Goal: Task Accomplishment & Management: Manage account settings

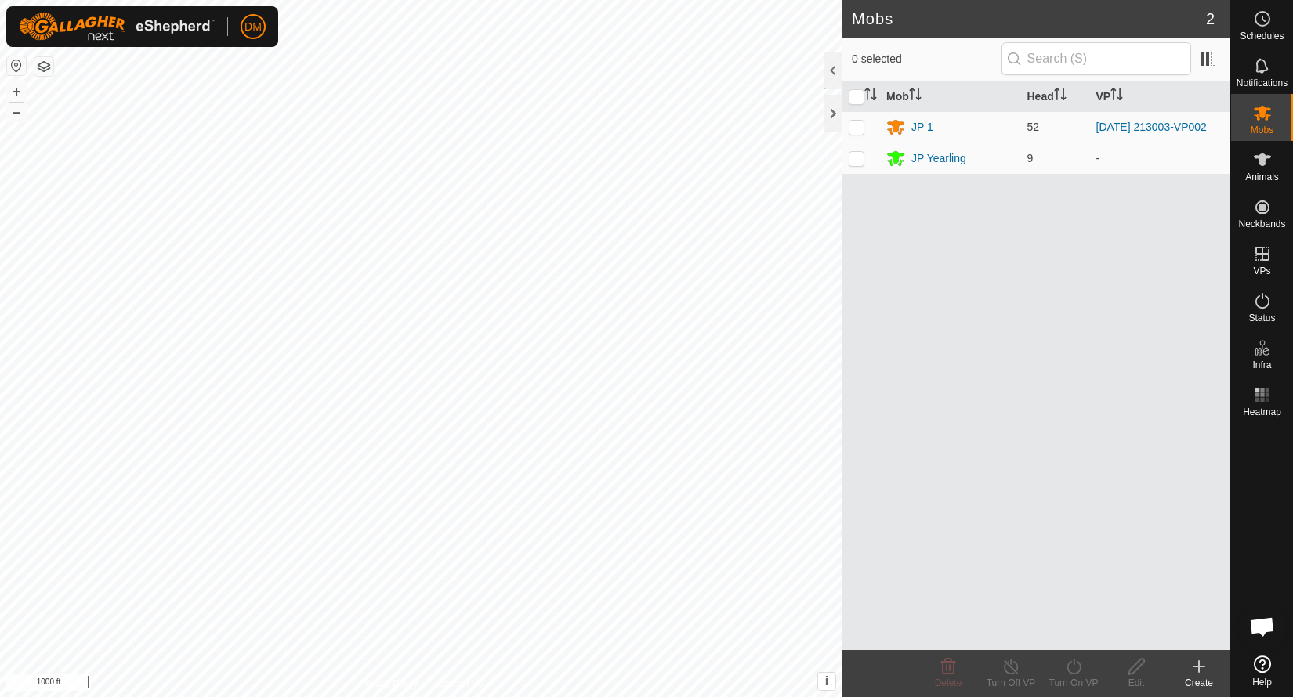
scroll to position [523, 0]
click at [1270, 73] on icon at bounding box center [1262, 65] width 19 height 19
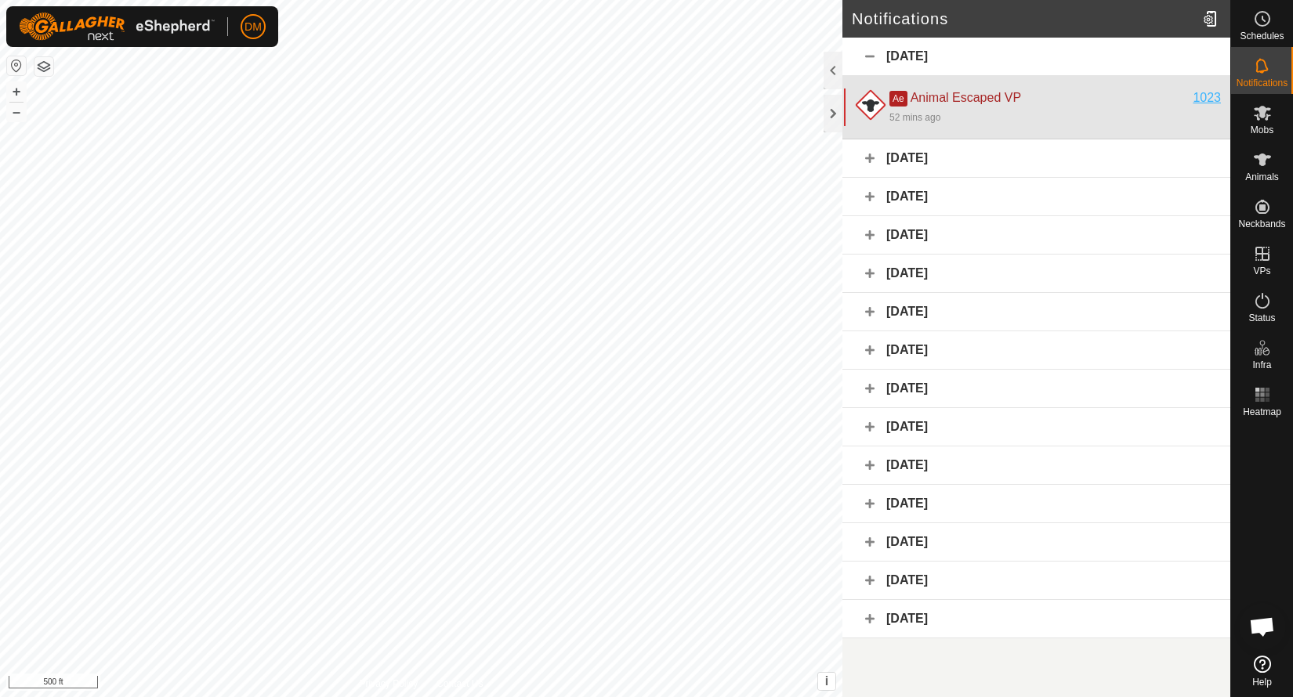
click at [1211, 94] on div "1023" at bounding box center [1207, 98] width 28 height 19
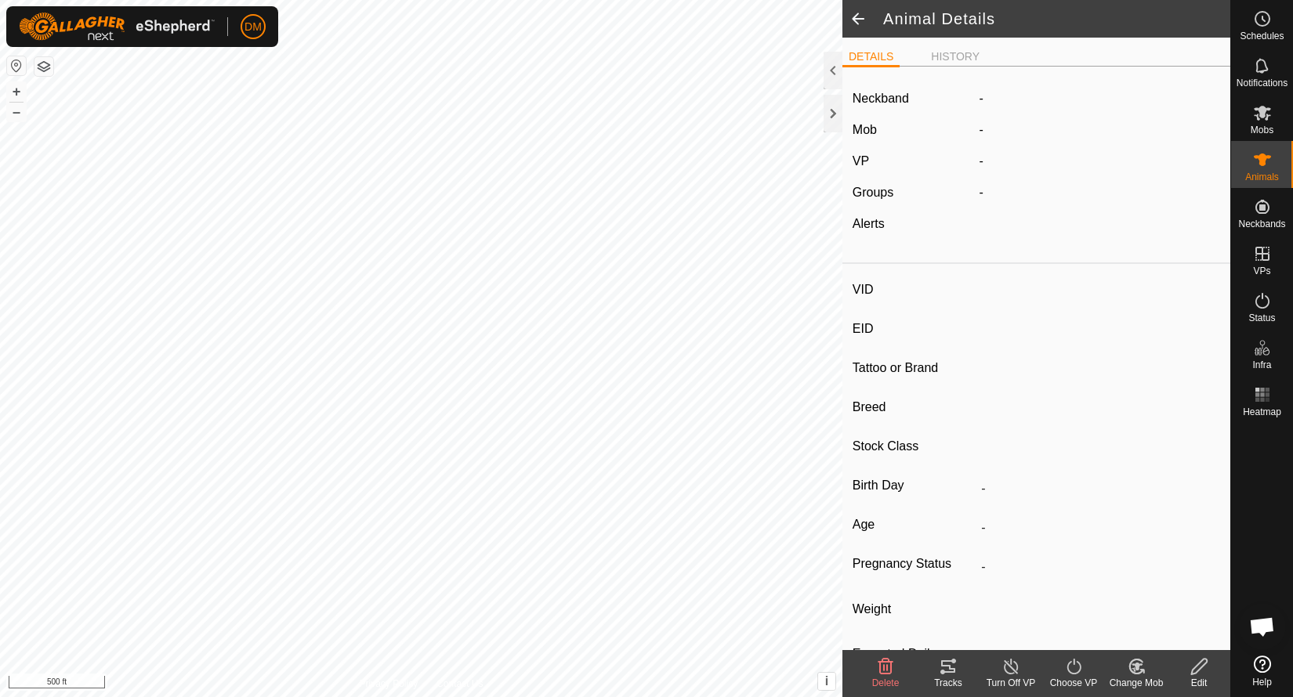
type input "1023"
type input "-"
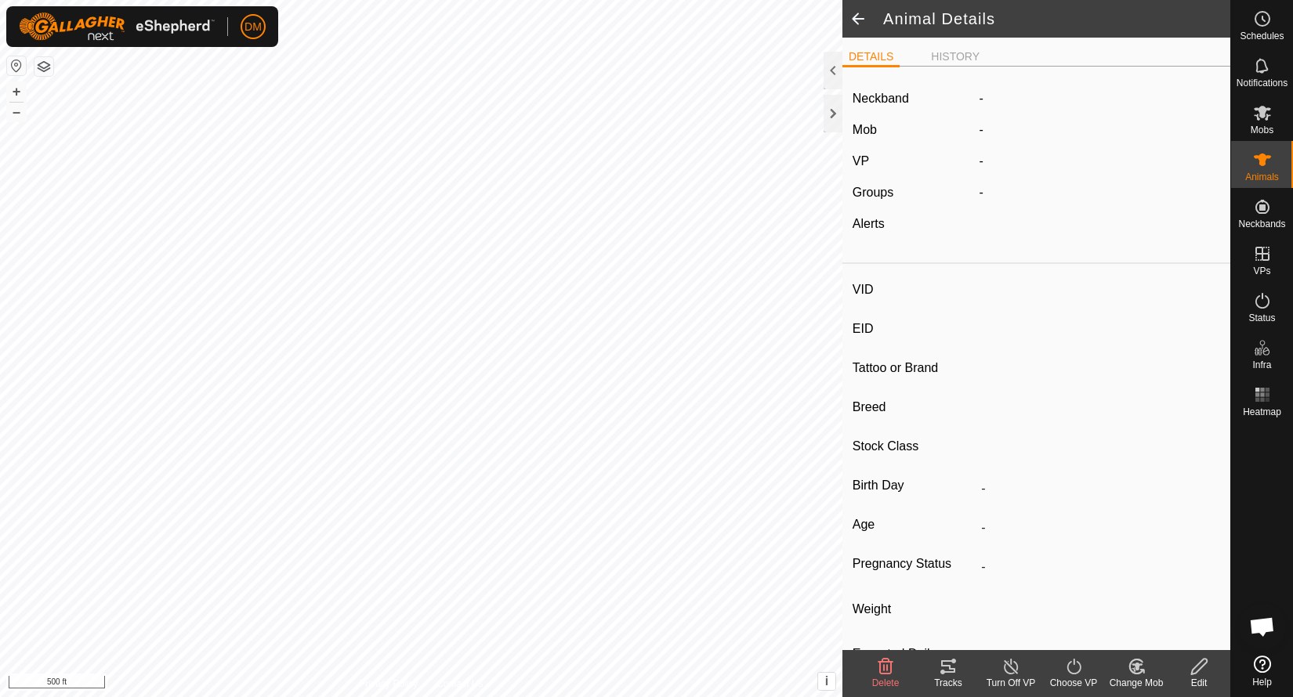
type input "0 kg"
type input "-"
click at [1063, 106] on label "1667303378" at bounding box center [1030, 98] width 101 height 19
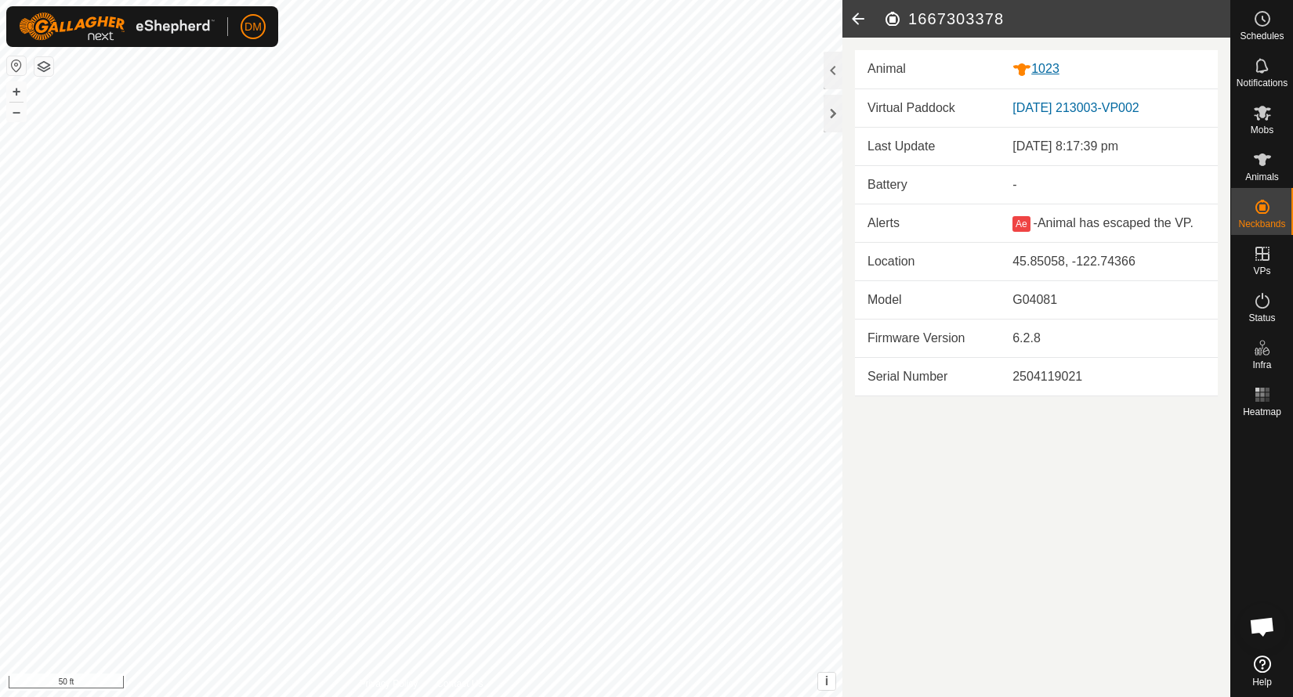
click at [1045, 75] on div "1023" at bounding box center [1108, 70] width 193 height 20
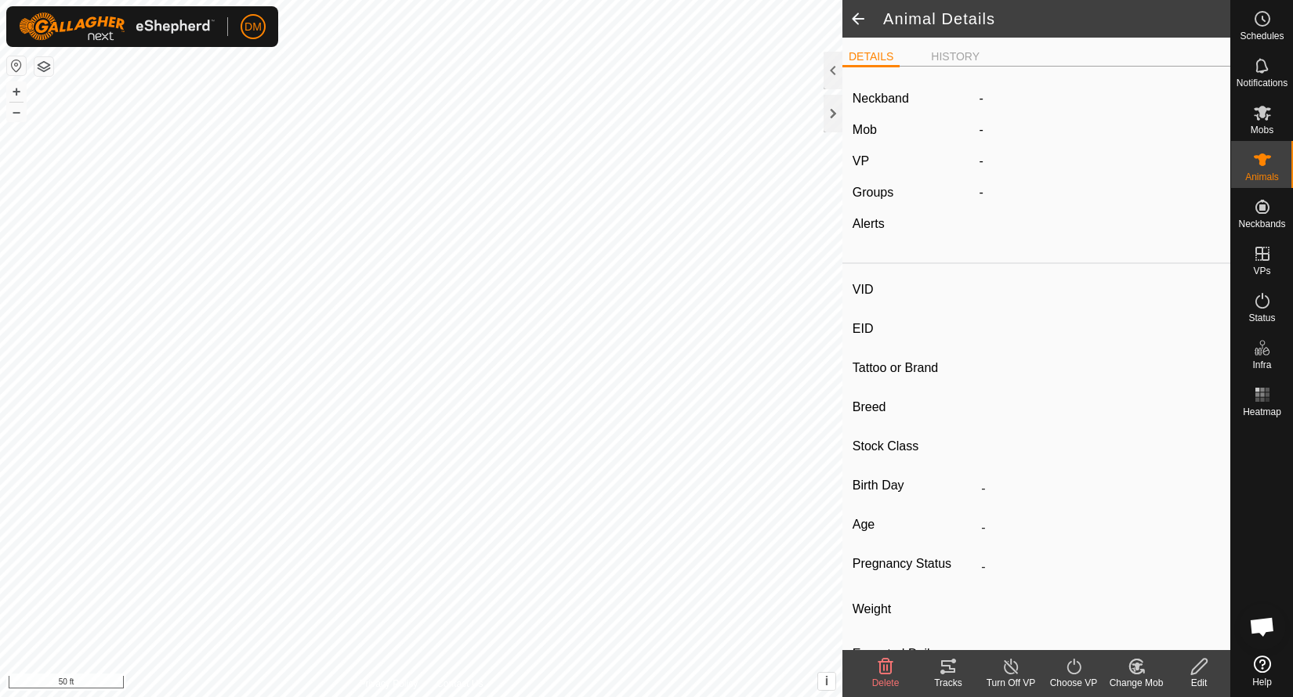
type input "1023"
type input "-"
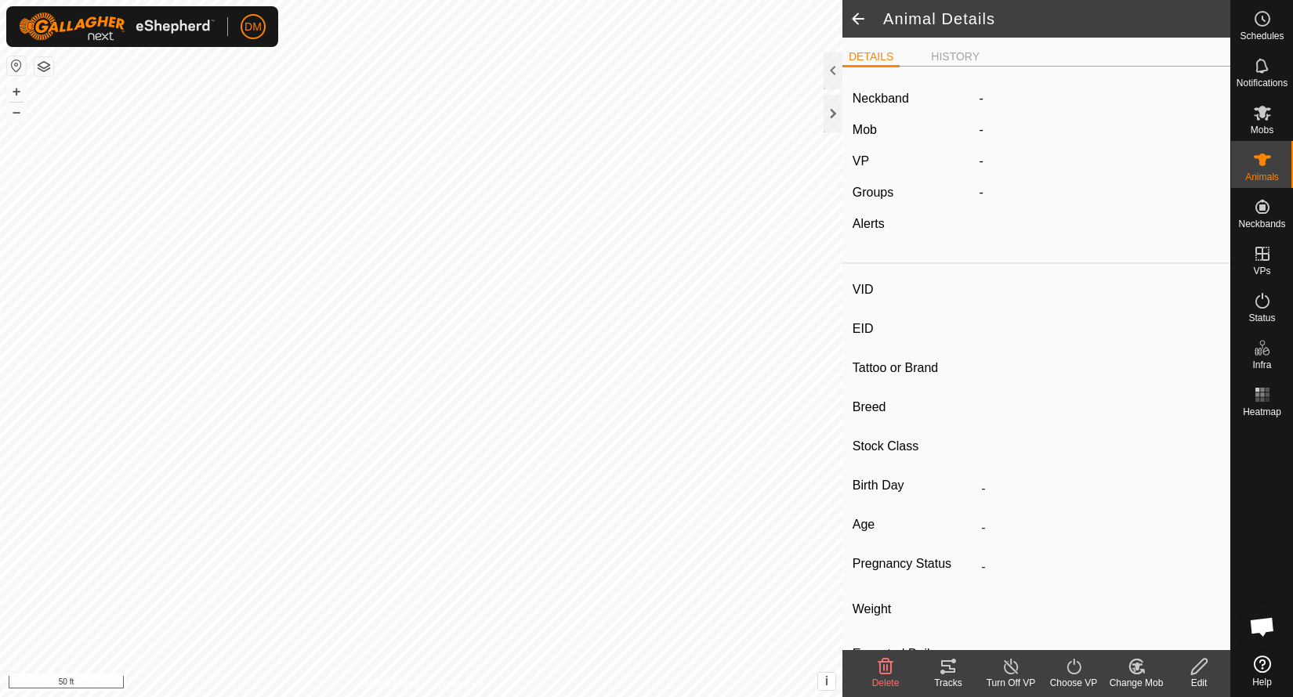
type input "0 kg"
type input "-"
click at [1197, 671] on icon at bounding box center [1199, 667] width 16 height 16
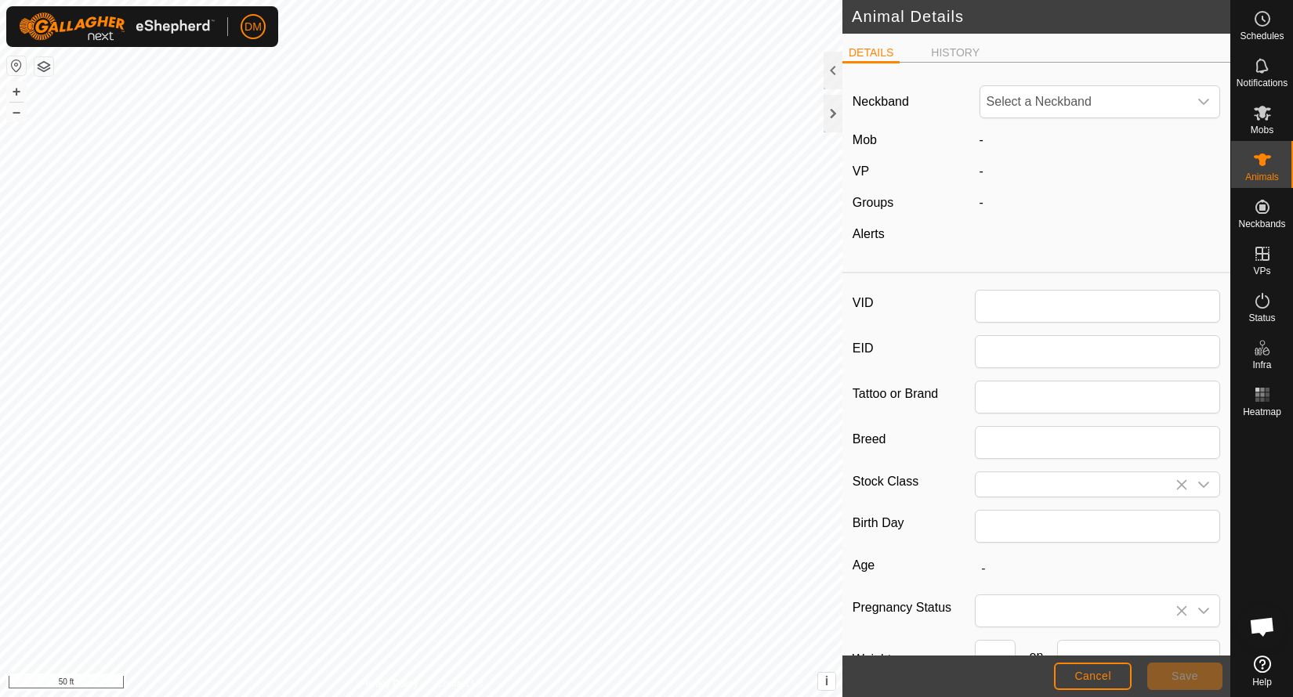
type input "1023"
type input "0"
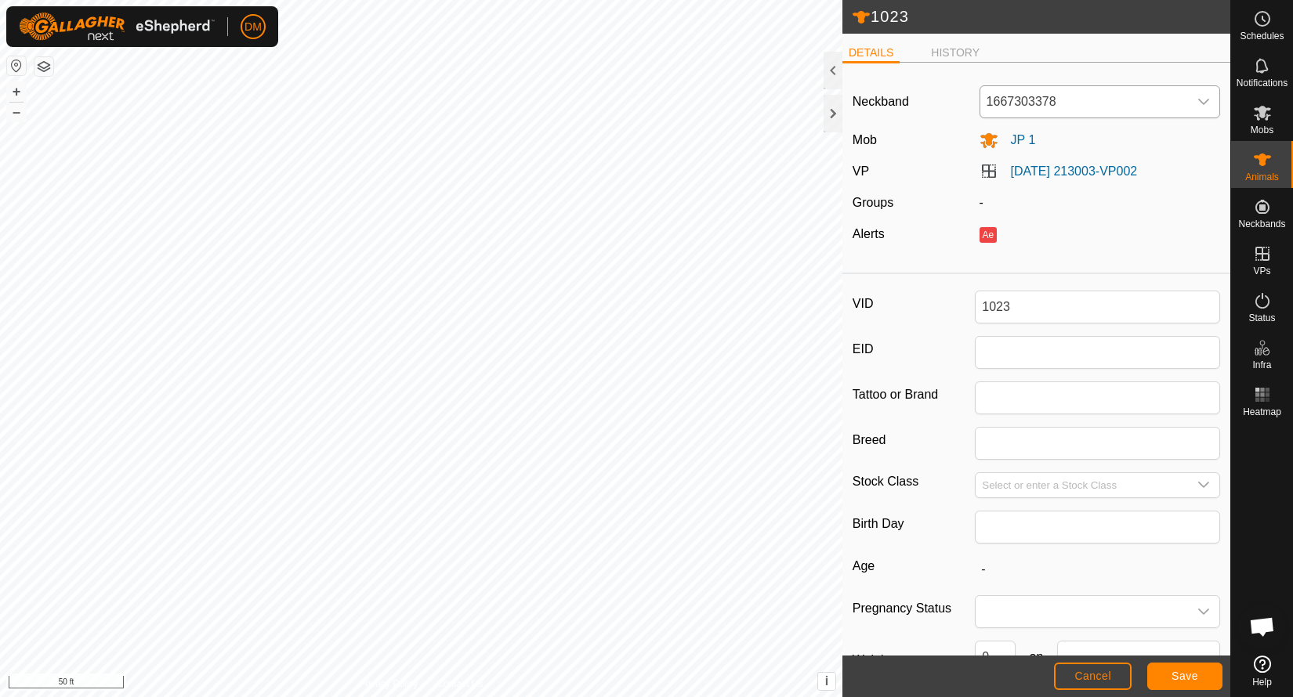
click at [1146, 101] on span "1667303378" at bounding box center [1084, 101] width 208 height 31
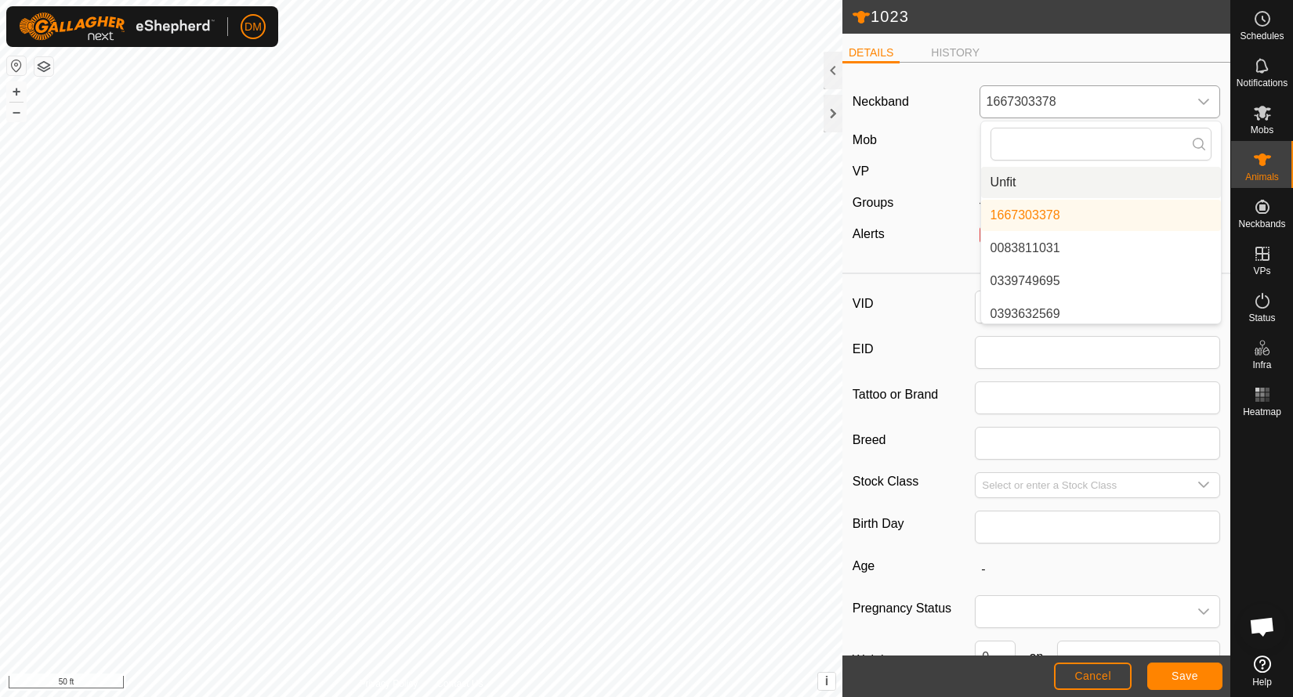
click at [1112, 181] on li "Unfit" at bounding box center [1101, 182] width 240 height 31
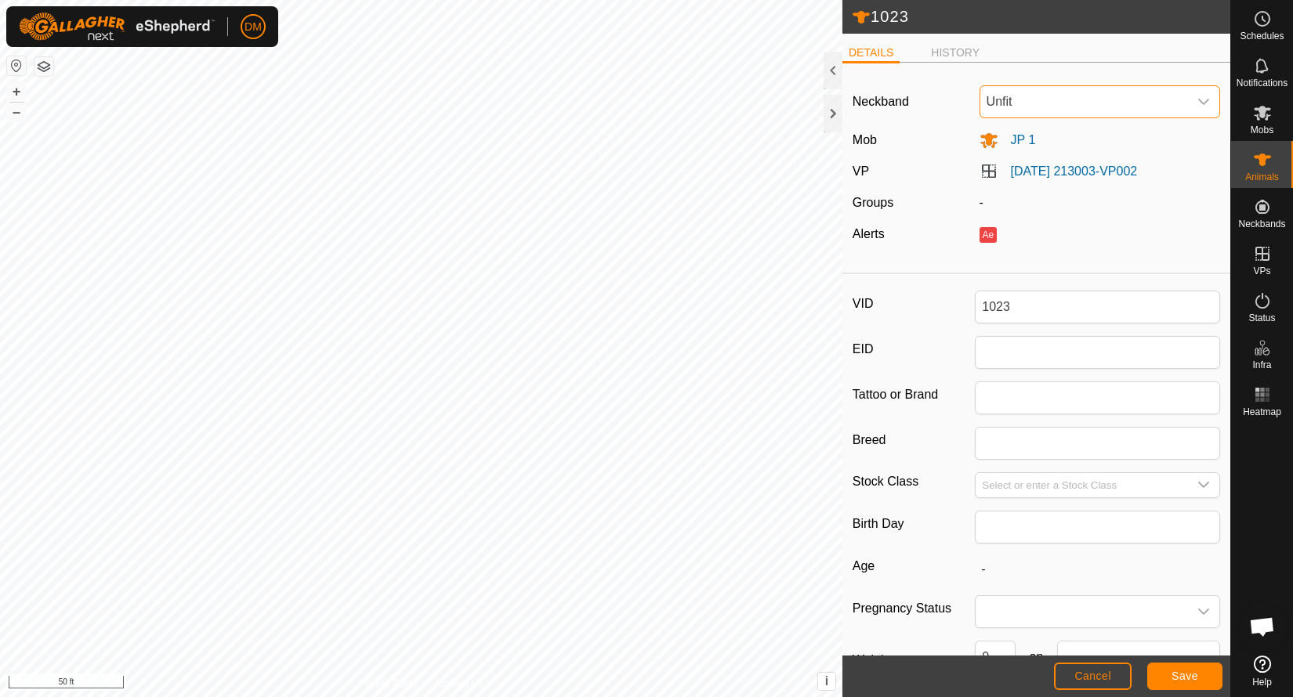
click at [1195, 659] on footer "Cancel Save" at bounding box center [1036, 677] width 388 height 42
click at [1193, 681] on span "Save" at bounding box center [1185, 676] width 27 height 13
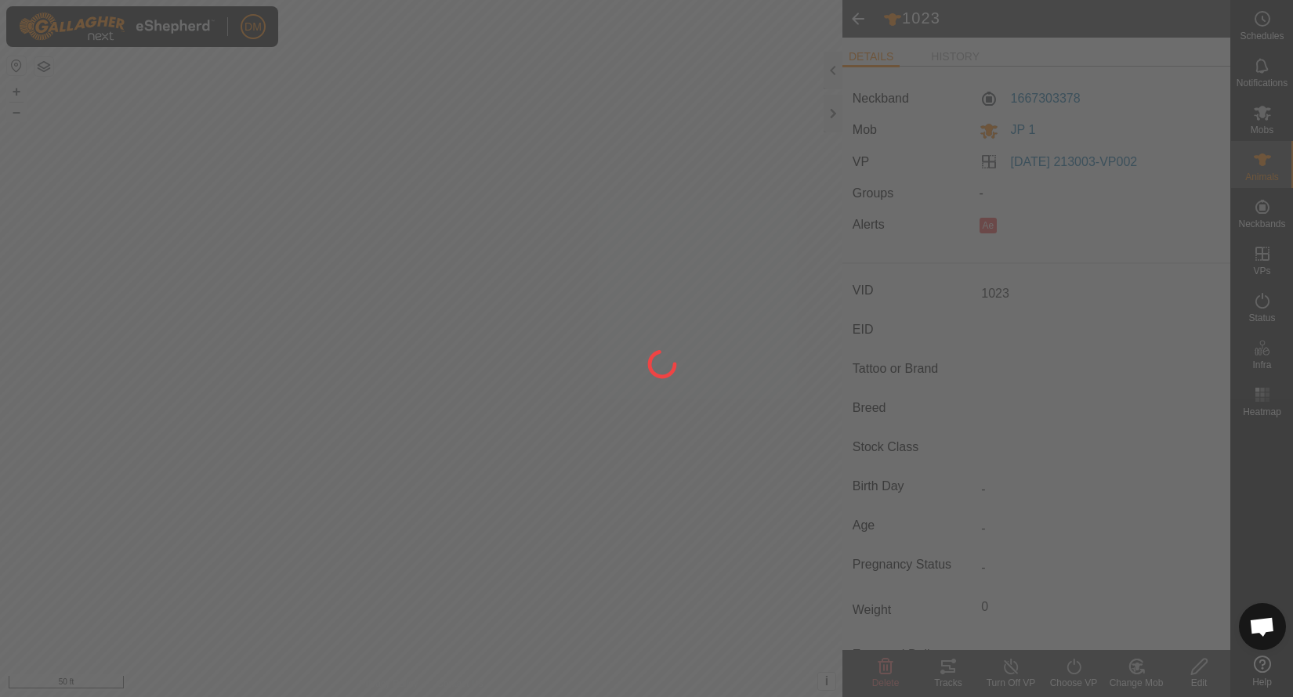
type input "-"
type input "0 kg"
type input "-"
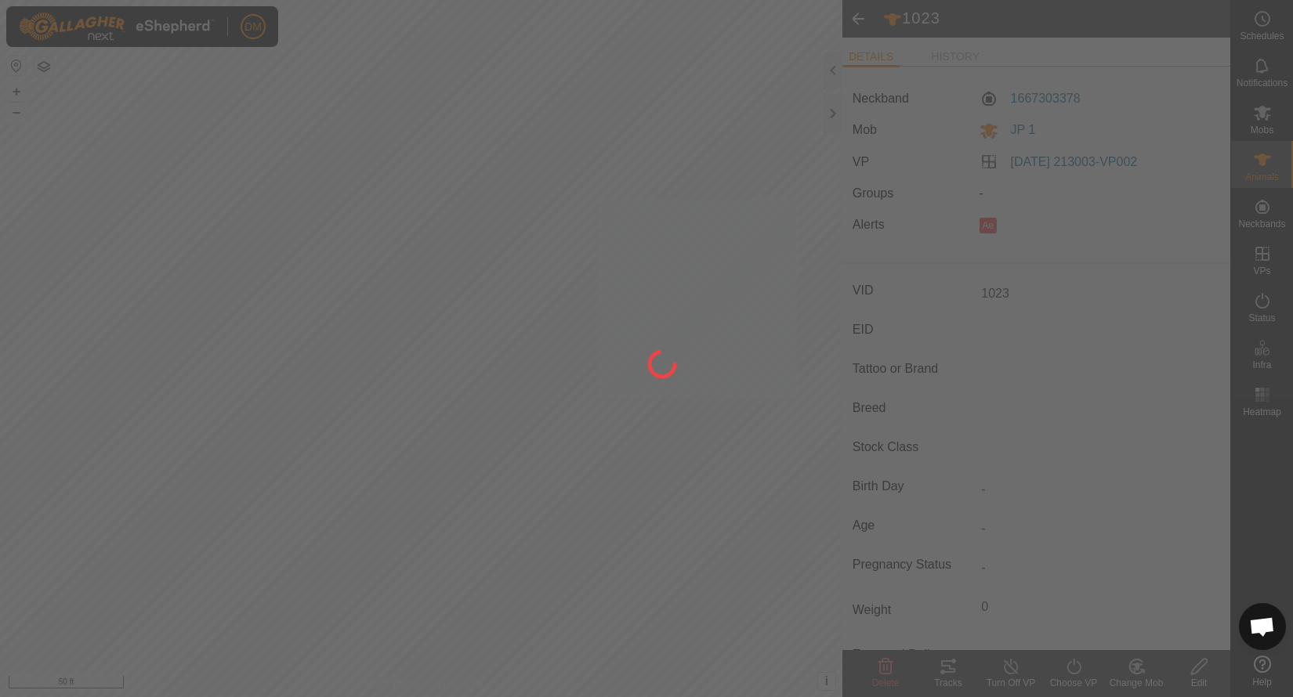
type input "-"
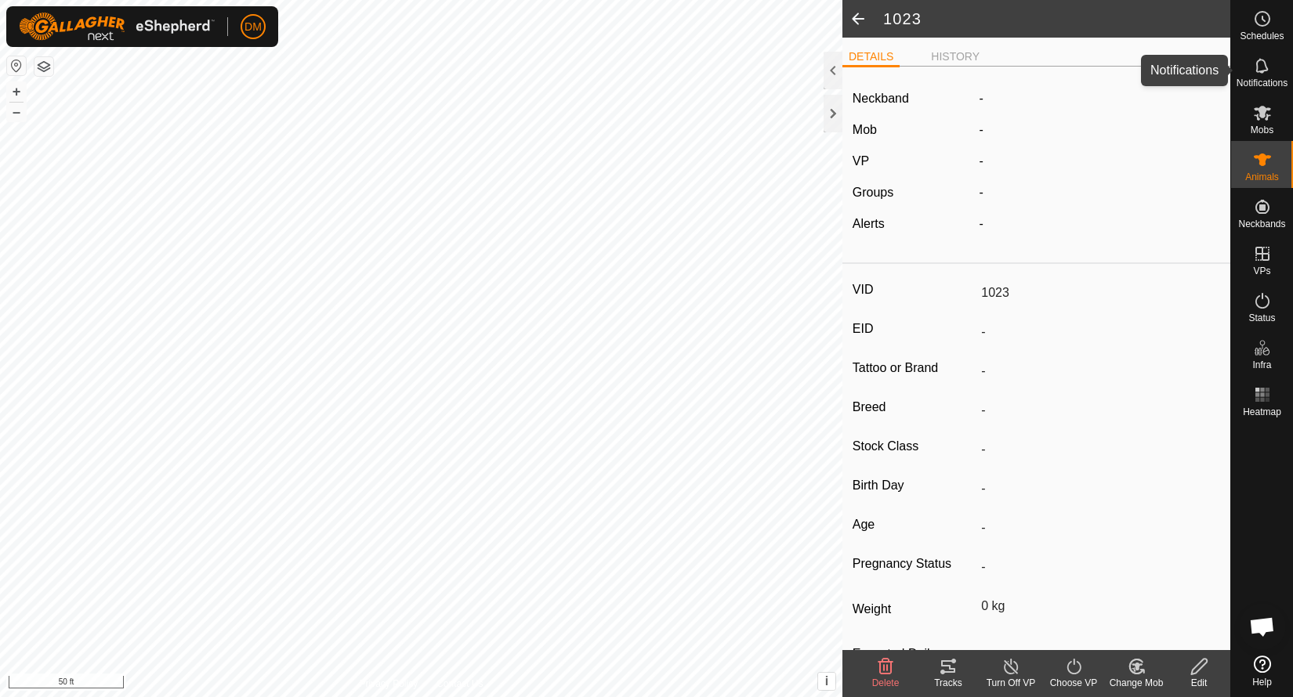
click at [1256, 65] on icon at bounding box center [1261, 65] width 13 height 15
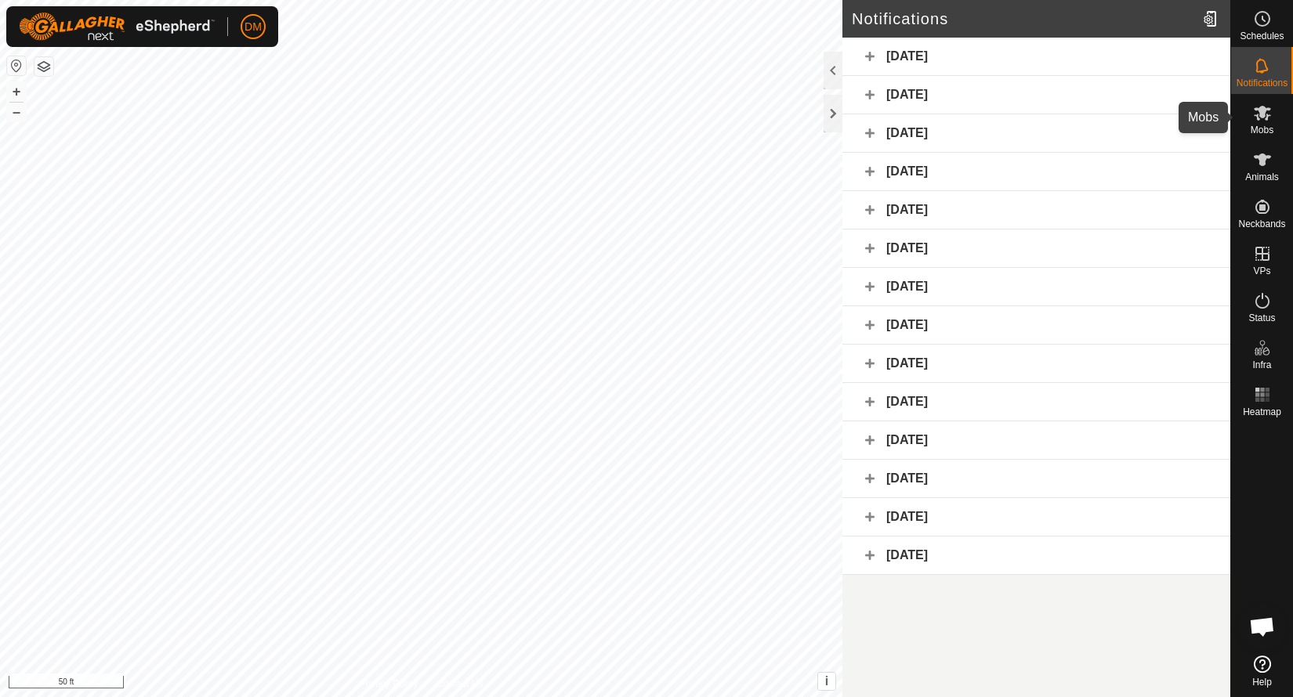
click at [1271, 121] on icon at bounding box center [1262, 112] width 19 height 19
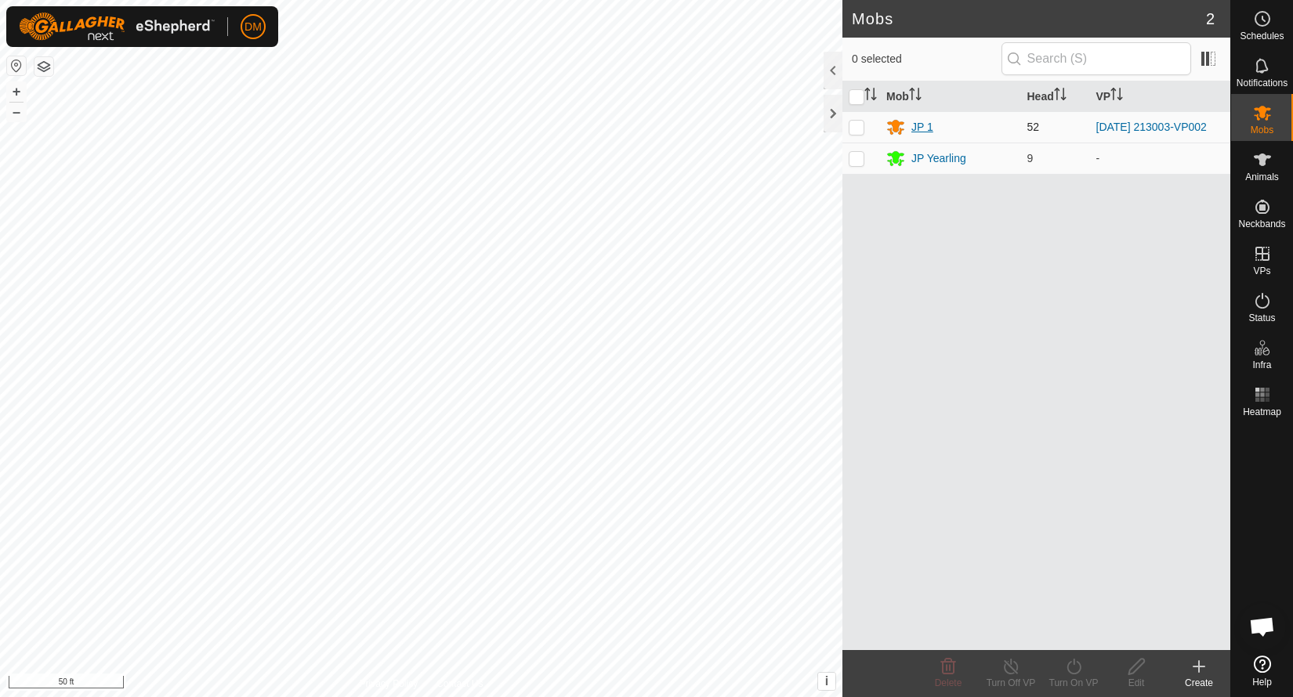
click at [918, 127] on div "JP 1" at bounding box center [922, 127] width 22 height 16
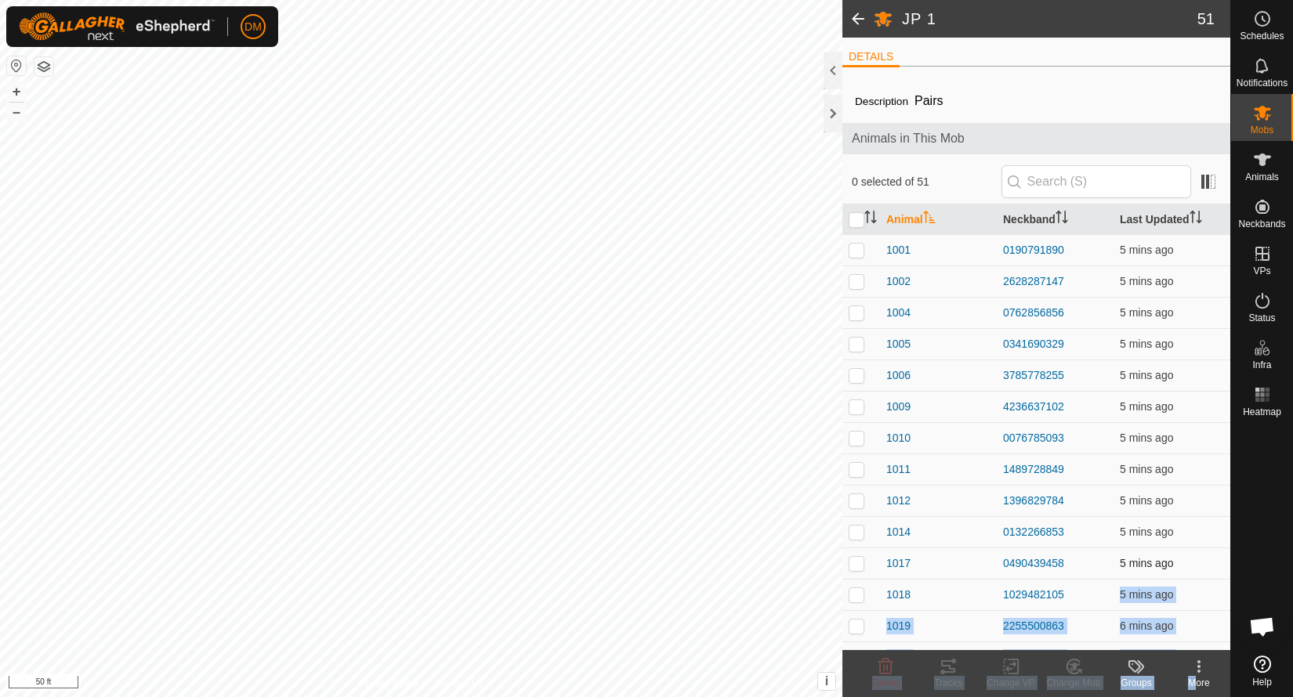
drag, startPoint x: 1169, startPoint y: 668, endPoint x: 936, endPoint y: 567, distance: 254.5
click at [988, 569] on article "JP 1 51 DETAILS Description Pairs Animals in This Mob 0 selected of 51 Animal N…" at bounding box center [1036, 348] width 388 height 697
click at [20, 117] on button "–" at bounding box center [16, 112] width 19 height 19
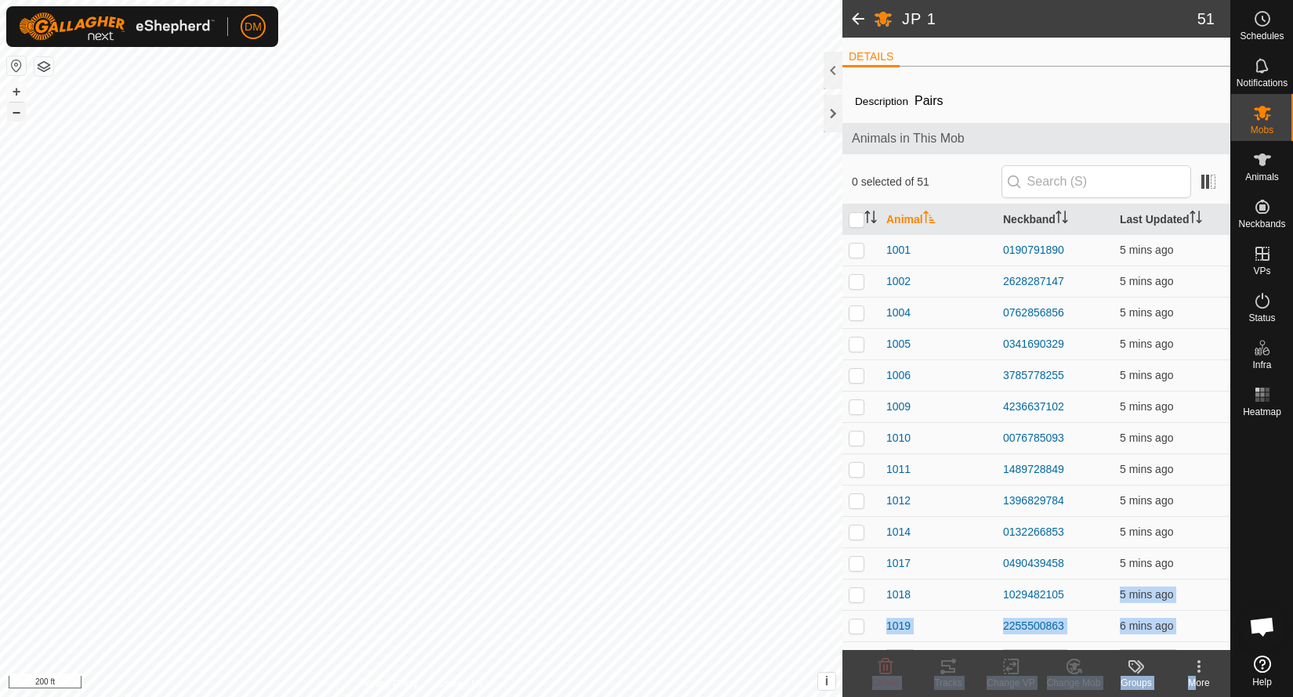
click at [20, 117] on button "–" at bounding box center [16, 112] width 19 height 19
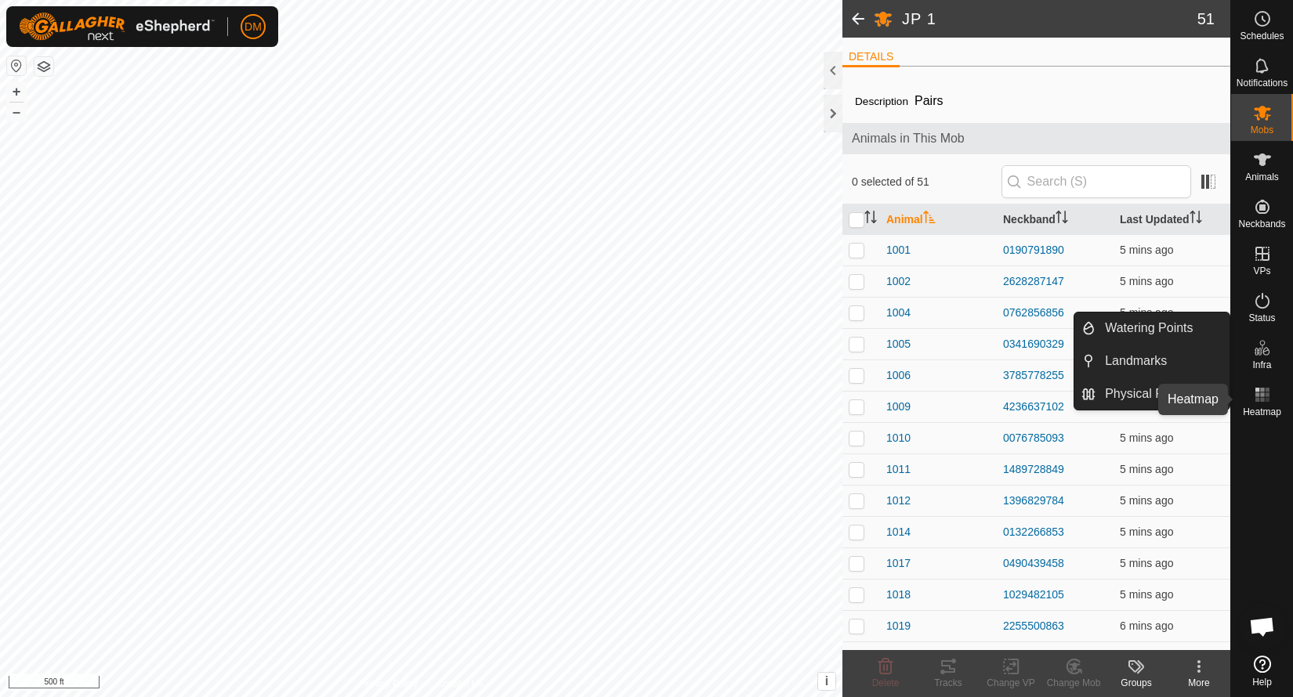
click at [1266, 396] on rect at bounding box center [1267, 395] width 4 height 4
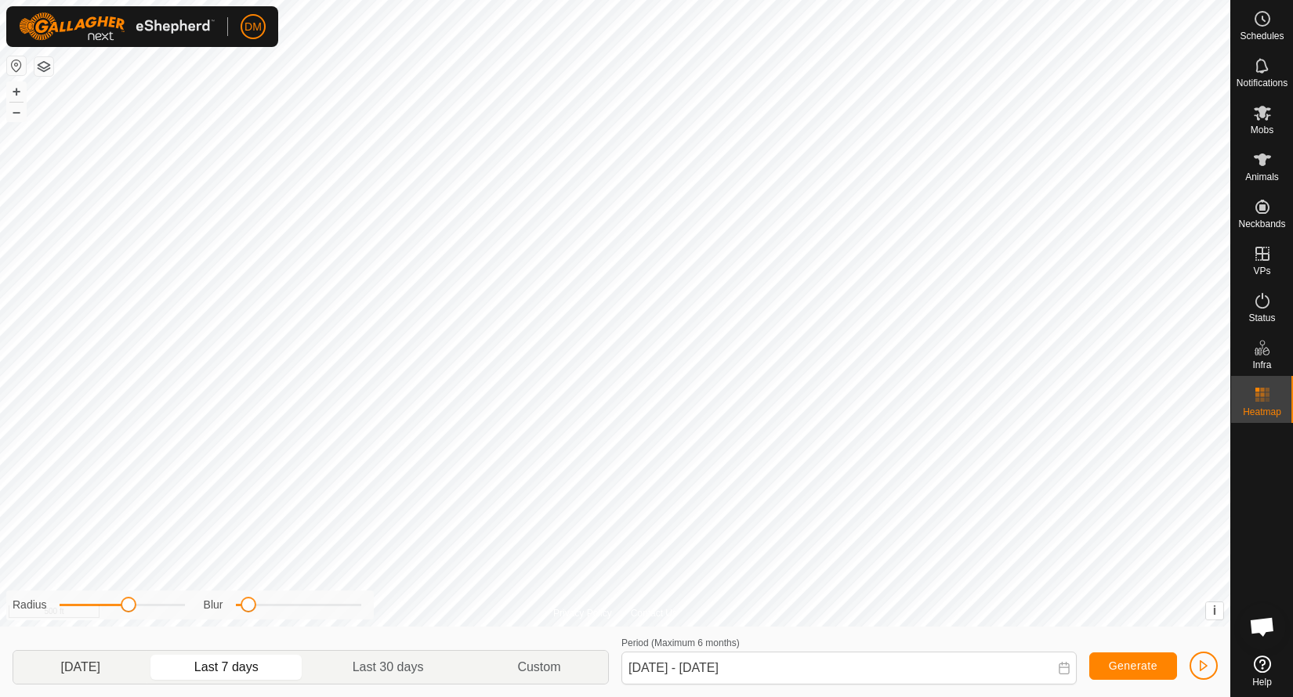
click at [96, 675] on p-togglebutton "[DATE]" at bounding box center [80, 667] width 134 height 33
click at [265, 665] on p-togglebutton "Last 7 days" at bounding box center [226, 667] width 158 height 33
click at [397, 674] on p-togglebutton "Last 30 days" at bounding box center [388, 667] width 165 height 33
type input "[DATE] - [DATE]"
click at [14, 116] on button "–" at bounding box center [16, 112] width 19 height 19
